Goal: Task Accomplishment & Management: Use online tool/utility

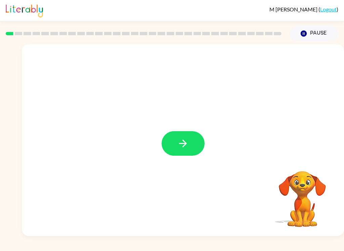
click at [308, 192] on video "Your browser must support playing .mp4 files to use Literably. Please try using…" at bounding box center [302, 194] width 67 height 67
click at [301, 194] on video "Your browser must support playing .mp4 files to use Literably. Please try using…" at bounding box center [302, 194] width 67 height 67
click at [189, 146] on button "button" at bounding box center [183, 143] width 43 height 25
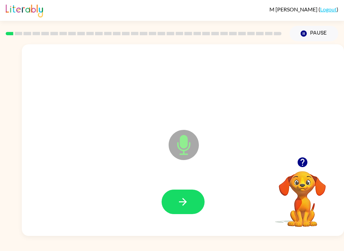
click at [182, 198] on icon "button" at bounding box center [183, 202] width 12 height 12
click at [186, 200] on icon "button" at bounding box center [183, 202] width 12 height 12
click at [189, 195] on button "button" at bounding box center [183, 202] width 43 height 25
click at [187, 202] on icon "button" at bounding box center [183, 202] width 12 height 12
click at [183, 198] on icon "button" at bounding box center [183, 202] width 12 height 12
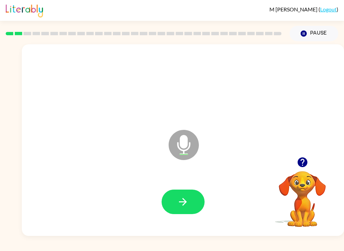
click at [188, 202] on icon "button" at bounding box center [183, 202] width 12 height 12
click at [186, 196] on icon "button" at bounding box center [183, 202] width 12 height 12
click at [193, 199] on button "button" at bounding box center [183, 202] width 43 height 25
click at [195, 201] on button "button" at bounding box center [183, 202] width 43 height 25
click at [191, 202] on button "button" at bounding box center [183, 202] width 43 height 25
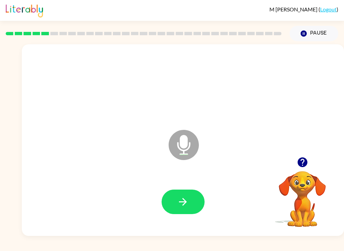
click at [190, 201] on button "button" at bounding box center [183, 202] width 43 height 25
click at [189, 200] on button "button" at bounding box center [183, 202] width 43 height 25
click at [186, 201] on icon "button" at bounding box center [183, 202] width 12 height 12
click at [191, 201] on button "button" at bounding box center [183, 202] width 43 height 25
click at [191, 198] on button "button" at bounding box center [183, 202] width 43 height 25
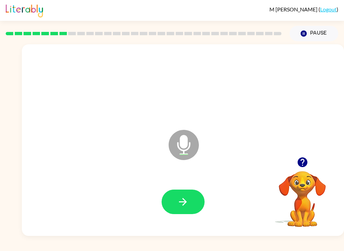
click at [189, 200] on button "button" at bounding box center [183, 202] width 43 height 25
click at [188, 199] on icon "button" at bounding box center [183, 202] width 12 height 12
click at [187, 195] on button "button" at bounding box center [183, 202] width 43 height 25
click at [188, 199] on icon "button" at bounding box center [183, 202] width 12 height 12
click at [186, 198] on icon "button" at bounding box center [183, 202] width 12 height 12
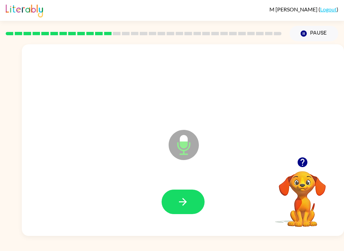
click at [185, 204] on icon "button" at bounding box center [183, 202] width 8 height 8
click at [190, 202] on button "button" at bounding box center [183, 202] width 43 height 25
click at [176, 204] on button "button" at bounding box center [183, 202] width 43 height 25
click at [181, 196] on icon "button" at bounding box center [183, 202] width 12 height 12
click at [185, 193] on button "button" at bounding box center [183, 202] width 43 height 25
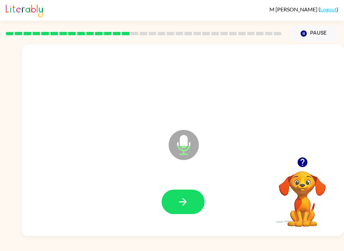
click at [187, 201] on icon "button" at bounding box center [183, 202] width 12 height 12
click at [181, 202] on icon "button" at bounding box center [183, 202] width 8 height 8
click at [187, 201] on icon "button" at bounding box center [183, 202] width 12 height 12
click at [186, 205] on icon "button" at bounding box center [183, 202] width 12 height 12
click at [190, 199] on button "button" at bounding box center [183, 202] width 43 height 25
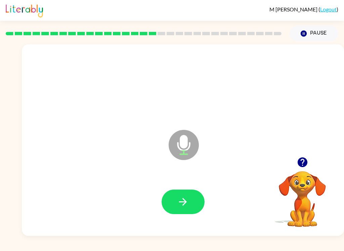
click at [183, 196] on icon "button" at bounding box center [183, 202] width 12 height 12
click at [190, 201] on button "button" at bounding box center [183, 202] width 43 height 25
click at [184, 197] on icon "button" at bounding box center [183, 202] width 12 height 12
click at [187, 195] on button "button" at bounding box center [183, 202] width 43 height 25
click at [192, 205] on button "button" at bounding box center [183, 202] width 43 height 25
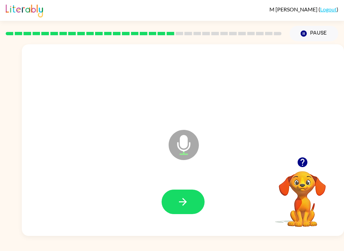
click at [190, 207] on button "button" at bounding box center [183, 202] width 43 height 25
click at [190, 202] on button "button" at bounding box center [183, 202] width 43 height 25
click at [185, 193] on button "button" at bounding box center [183, 202] width 43 height 25
click at [192, 196] on button "button" at bounding box center [183, 202] width 43 height 25
click at [186, 207] on icon "button" at bounding box center [183, 202] width 12 height 12
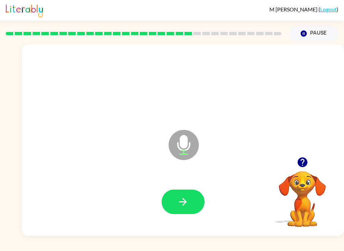
click at [189, 197] on button "button" at bounding box center [183, 202] width 43 height 25
click at [189, 201] on button "button" at bounding box center [183, 202] width 43 height 25
click at [192, 193] on button "button" at bounding box center [183, 202] width 43 height 25
click at [187, 192] on button "button" at bounding box center [183, 202] width 43 height 25
click at [187, 200] on icon "button" at bounding box center [183, 202] width 12 height 12
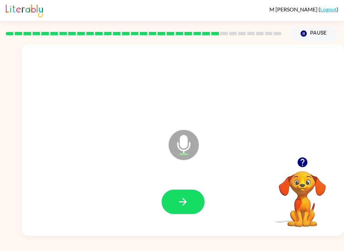
click at [182, 205] on icon "button" at bounding box center [183, 202] width 12 height 12
click at [189, 205] on button "button" at bounding box center [183, 202] width 43 height 25
click at [192, 192] on button "button" at bounding box center [183, 202] width 43 height 25
click at [185, 202] on icon "button" at bounding box center [183, 202] width 12 height 12
click at [182, 204] on icon "button" at bounding box center [183, 202] width 12 height 12
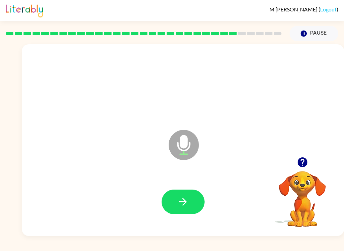
click at [184, 198] on icon "button" at bounding box center [183, 202] width 12 height 12
click at [304, 161] on icon "button" at bounding box center [303, 163] width 12 height 12
click at [186, 201] on icon "button" at bounding box center [183, 202] width 12 height 12
click at [192, 193] on button "button" at bounding box center [183, 202] width 43 height 25
click at [183, 205] on icon "button" at bounding box center [183, 202] width 8 height 8
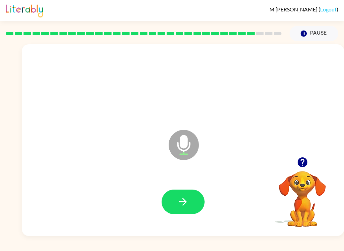
click at [190, 203] on button "button" at bounding box center [183, 202] width 43 height 25
click at [192, 201] on button "button" at bounding box center [183, 202] width 43 height 25
click at [188, 202] on icon "button" at bounding box center [183, 202] width 12 height 12
click at [187, 197] on icon "button" at bounding box center [183, 202] width 12 height 12
click at [177, 201] on icon "button" at bounding box center [183, 202] width 12 height 12
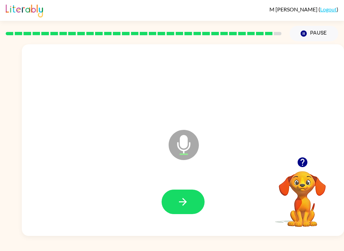
click at [181, 200] on icon "button" at bounding box center [183, 202] width 12 height 12
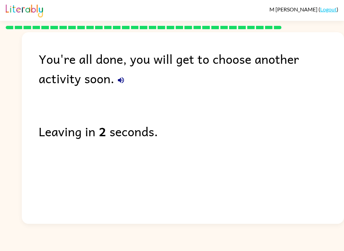
click at [118, 81] on icon "button" at bounding box center [121, 80] width 6 height 6
